Goal: Task Accomplishment & Management: Complete application form

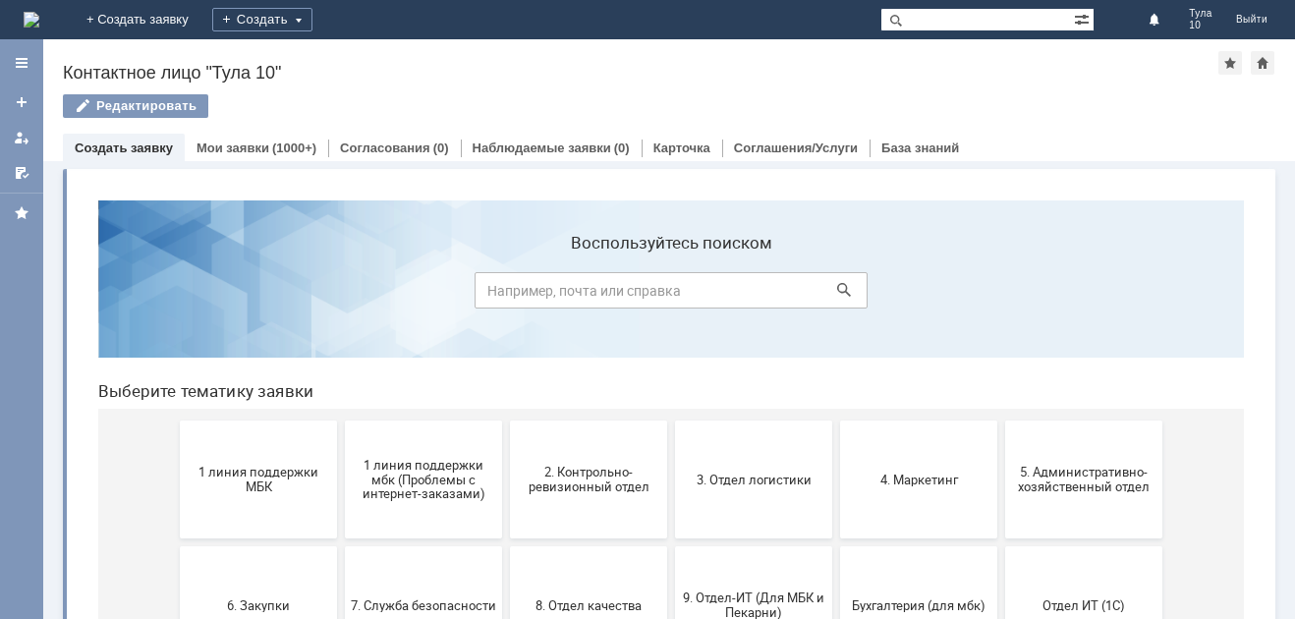
click at [250, 489] on span "1 линия поддержки МБК" at bounding box center [258, 479] width 145 height 29
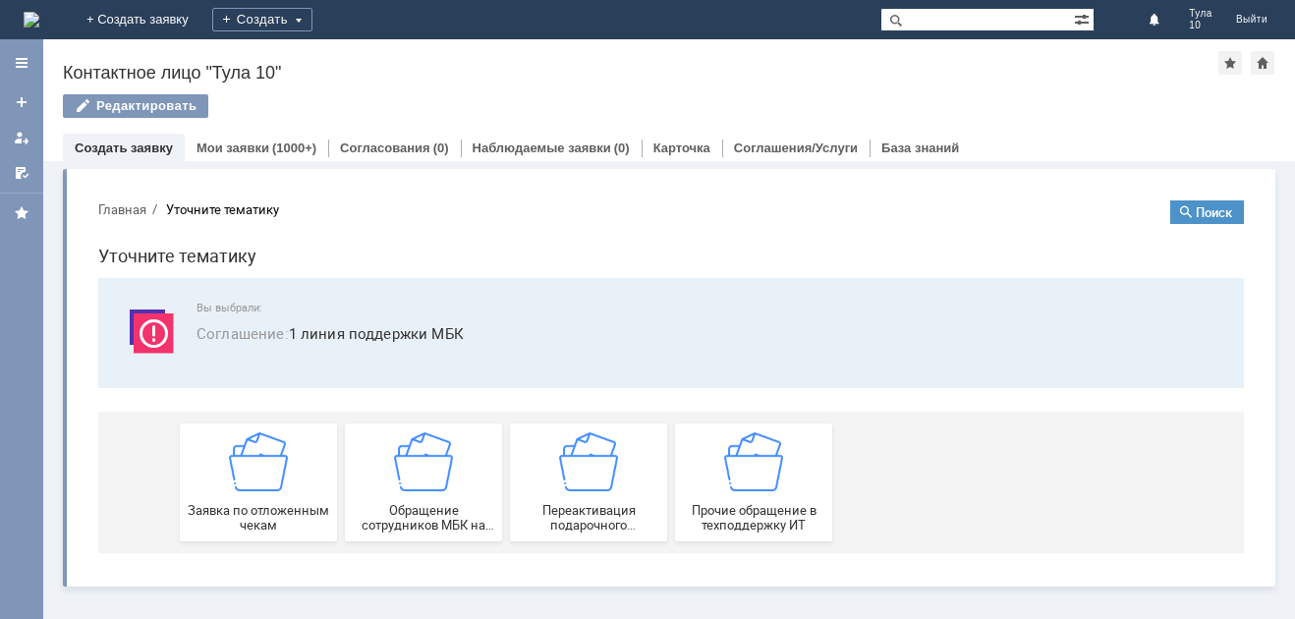
click at [250, 489] on img at bounding box center [258, 461] width 59 height 59
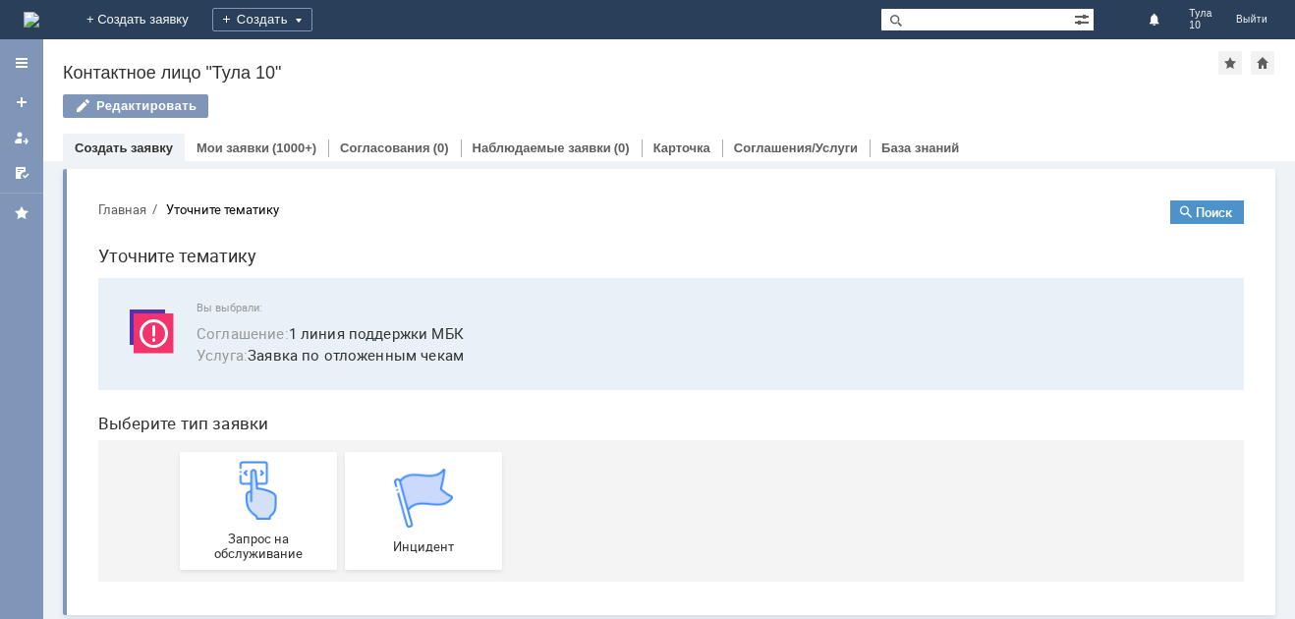
click at [250, 489] on img at bounding box center [258, 490] width 59 height 59
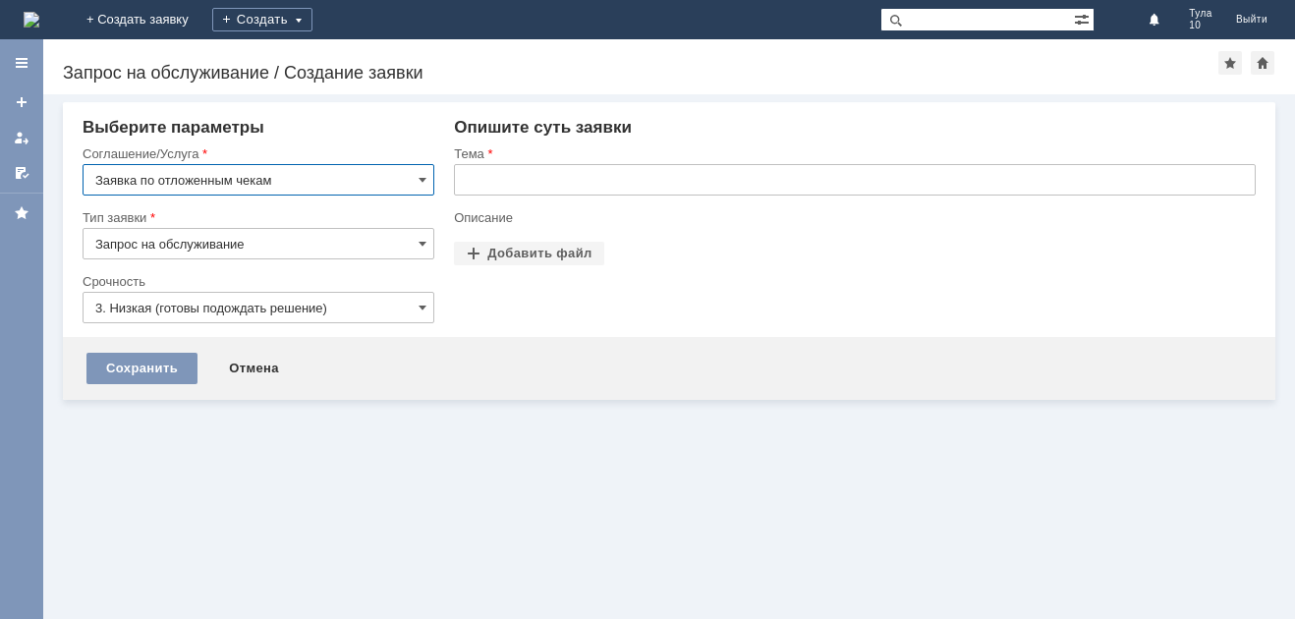
click at [509, 179] on input "text" at bounding box center [855, 179] width 802 height 31
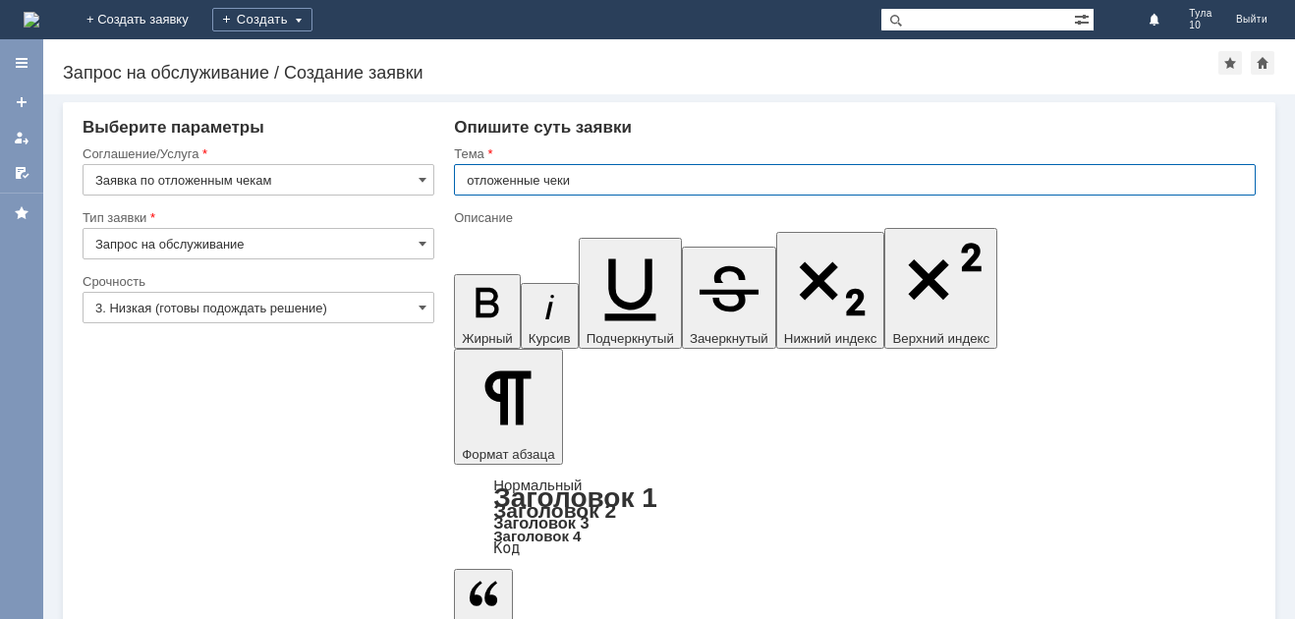
type input "отложенные чеки"
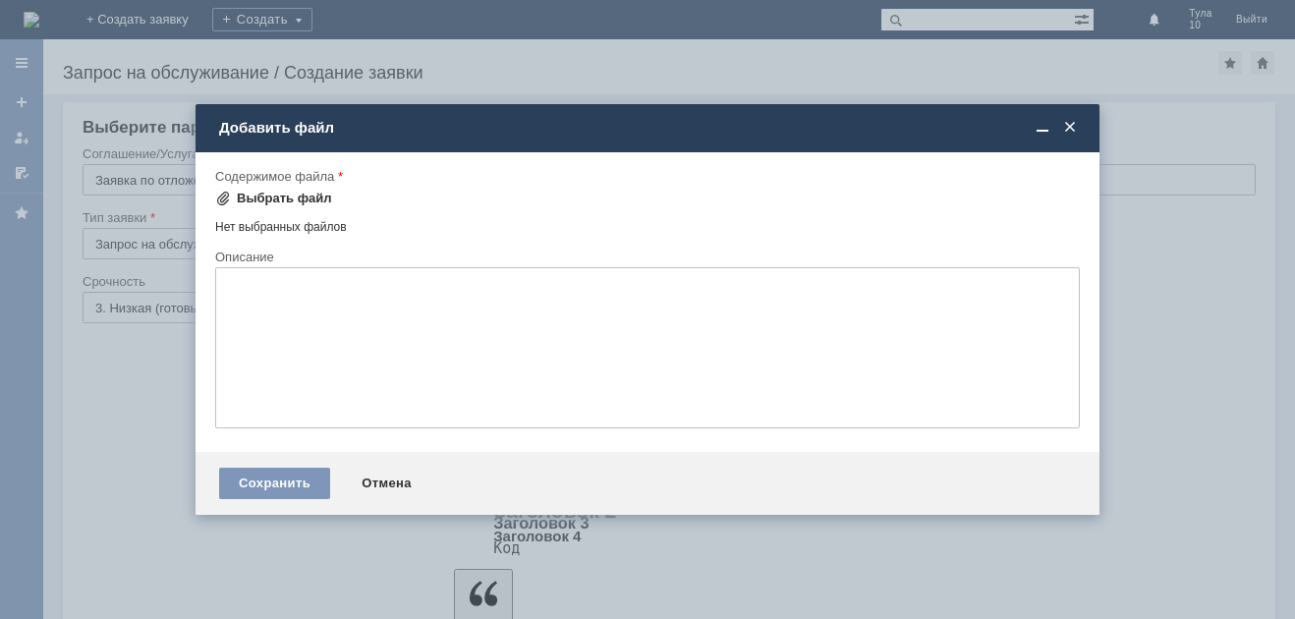
click at [312, 195] on div "Выбрать файл" at bounding box center [284, 199] width 95 height 16
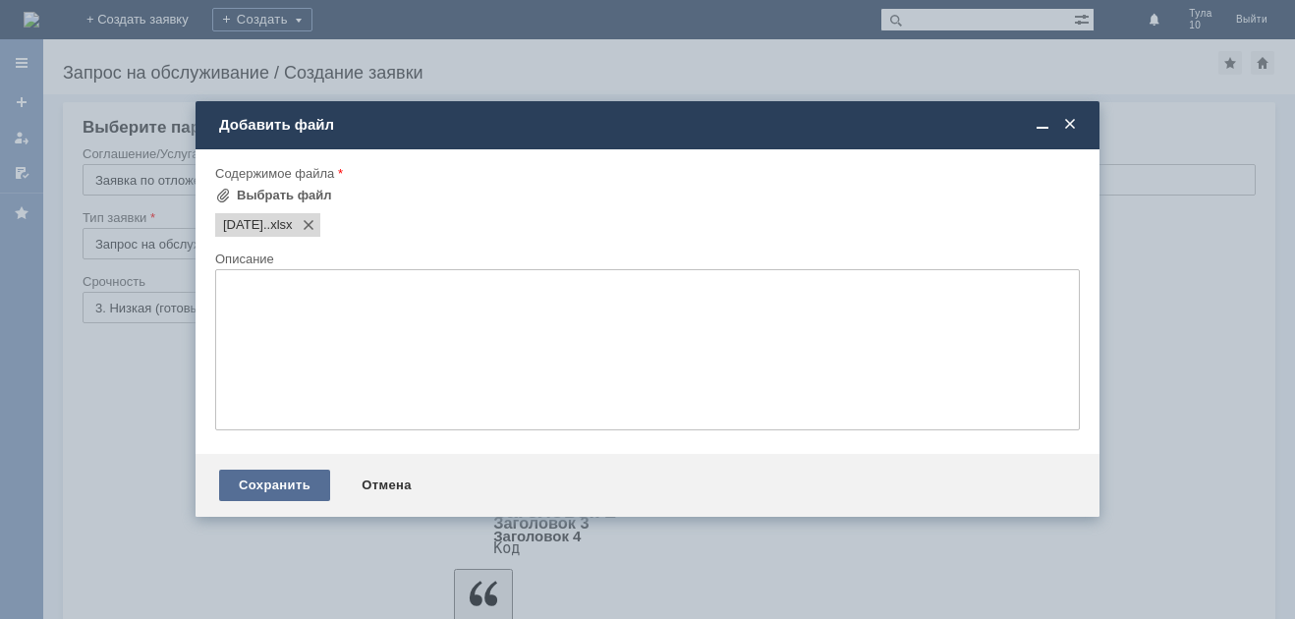
click at [303, 475] on div "Сохранить" at bounding box center [274, 485] width 111 height 31
